Goal: Answer question/provide support

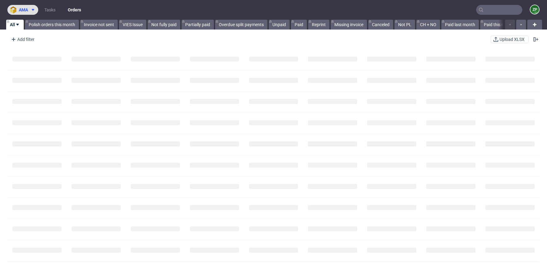
click at [30, 9] on span at bounding box center [31, 9] width 7 height 5
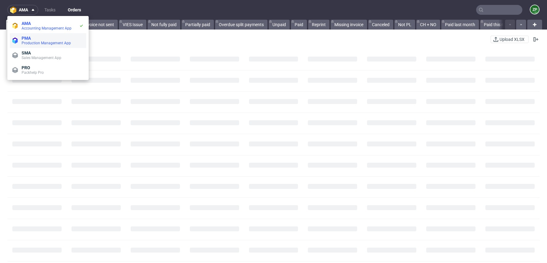
click at [29, 38] on span "PMA" at bounding box center [26, 38] width 9 height 5
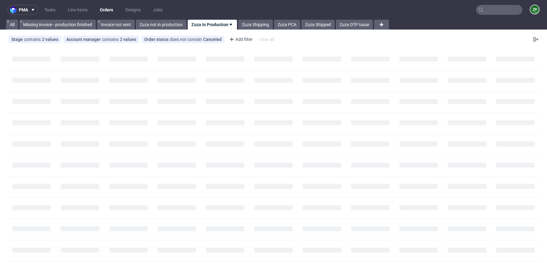
click at [504, 11] on input "text" at bounding box center [499, 10] width 46 height 10
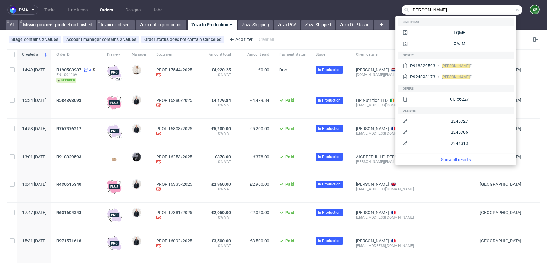
type input "rachel aigrefeuille"
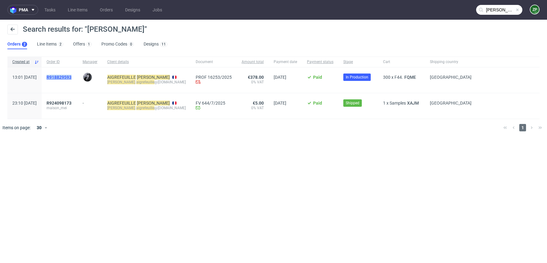
click at [71, 77] on span "R918829593" at bounding box center [59, 77] width 25 height 5
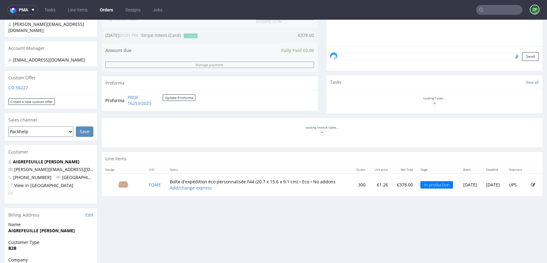
scroll to position [166, 0]
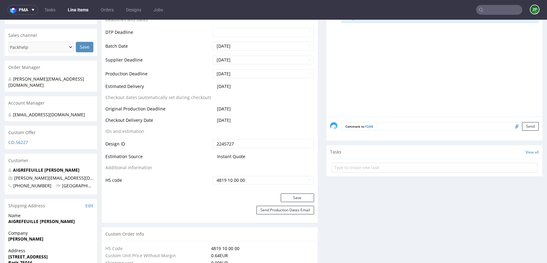
scroll to position [236, 0]
click at [384, 126] on textarea at bounding box center [457, 126] width 161 height 9
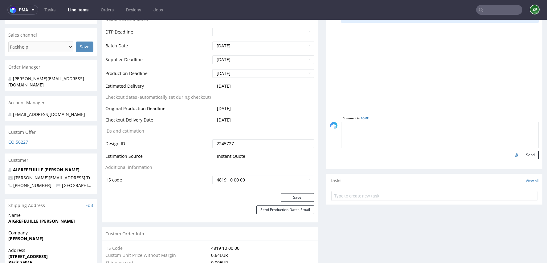
paste textarea "Hey Ewa, the customer can receive the parcel on 28th of August or from 1st of S…"
drag, startPoint x: 370, startPoint y: 124, endPoint x: 300, endPoint y: 124, distance: 70.6
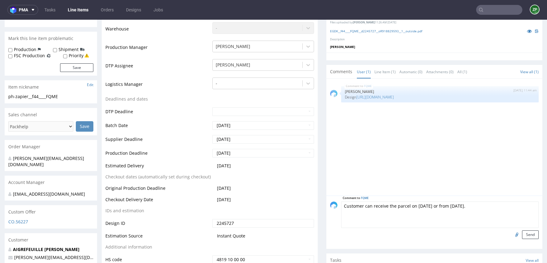
scroll to position [157, 0]
click at [510, 203] on textarea "Customer can receive the parcel on 28th of August or from 1st of September." at bounding box center [439, 214] width 197 height 26
click at [341, 205] on textarea "Customer can receive the parcel on 28th of August or from 1st of September." at bounding box center [439, 214] width 197 height 26
click at [344, 202] on textarea "DELIVERY: LOGICustomer can receive the parcel on 28th of August or from 1st of …" at bounding box center [439, 214] width 197 height 26
type textarea "DELIVERY: LOGISTICS Customer can receive the parcel on 28th of August or from 1…"
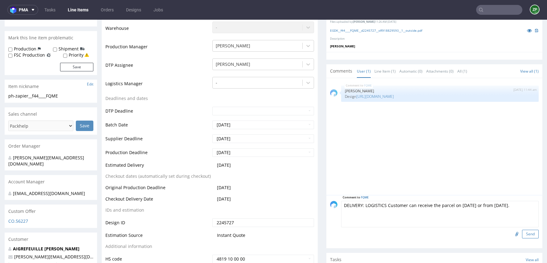
click at [525, 233] on button "Send" at bounding box center [530, 234] width 17 height 9
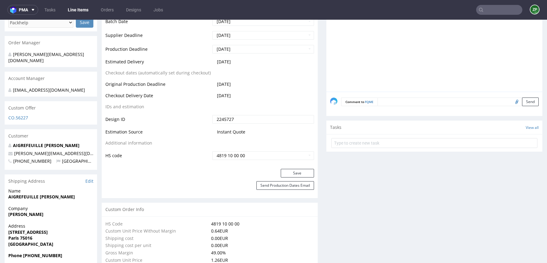
scroll to position [0, 0]
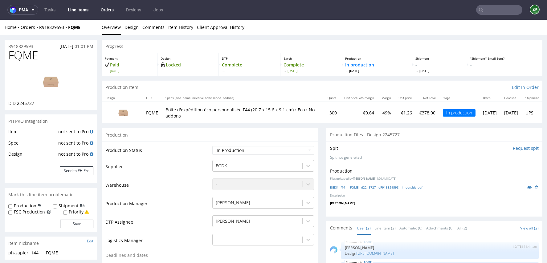
click at [110, 11] on link "Orders" at bounding box center [107, 10] width 20 height 10
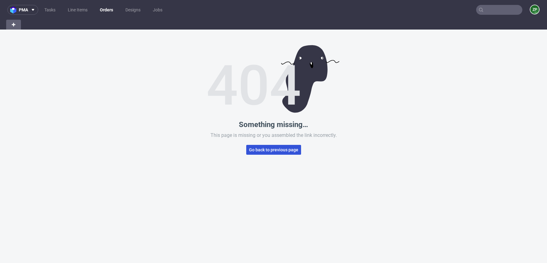
click at [259, 153] on button "Go back to previous page" at bounding box center [273, 150] width 55 height 10
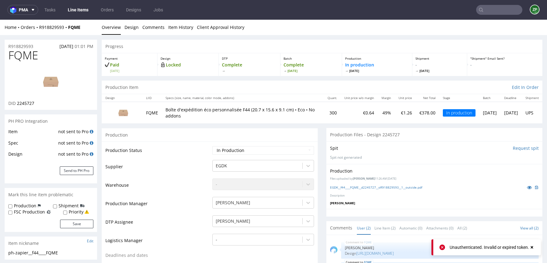
click at [131, 3] on nav "pma Tasks Line Items Orders Designs Jobs ZP" at bounding box center [273, 10] width 547 height 20
click at [131, 10] on link "Designs" at bounding box center [133, 10] width 22 height 10
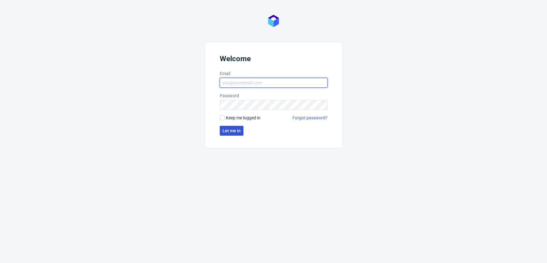
type input "[EMAIL_ADDRESS][DOMAIN_NAME]"
click at [237, 133] on span "Let me in" at bounding box center [231, 131] width 18 height 4
